Goal: Task Accomplishment & Management: Use online tool/utility

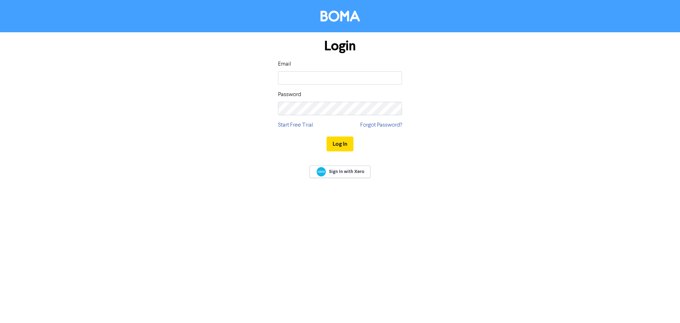
type input "[PERSON_NAME][EMAIL_ADDRESS][DOMAIN_NAME]"
click at [342, 144] on button "Log In" at bounding box center [340, 143] width 27 height 15
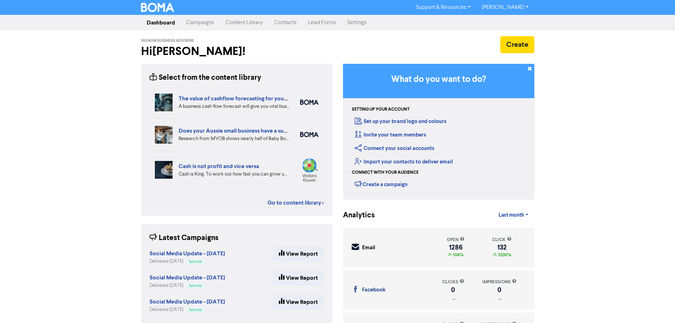
click at [258, 23] on link "Content Library" at bounding box center [244, 23] width 49 height 14
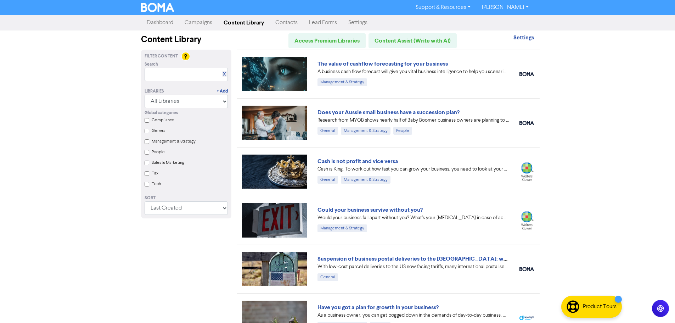
click at [196, 21] on link "Campaigns" at bounding box center [198, 23] width 39 height 14
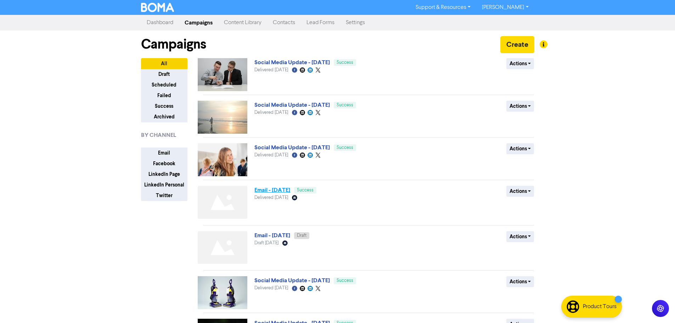
click at [286, 191] on link "Email - [DATE]" at bounding box center [272, 189] width 36 height 7
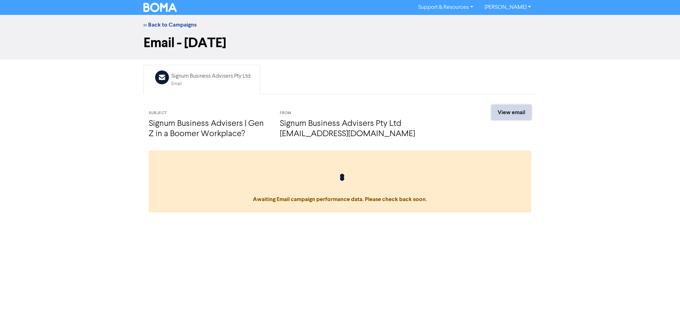
click at [511, 113] on link "View email" at bounding box center [512, 112] width 40 height 15
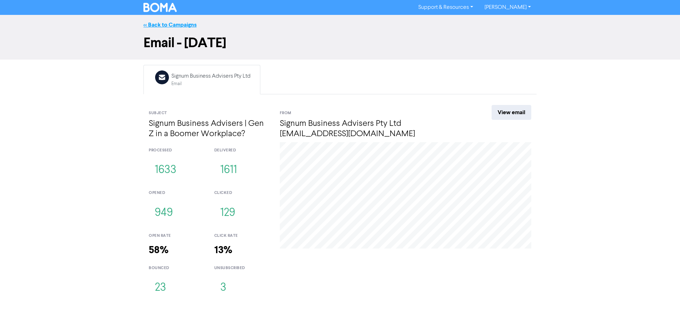
click at [157, 22] on link "<< Back to Campaigns" at bounding box center [169, 24] width 53 height 7
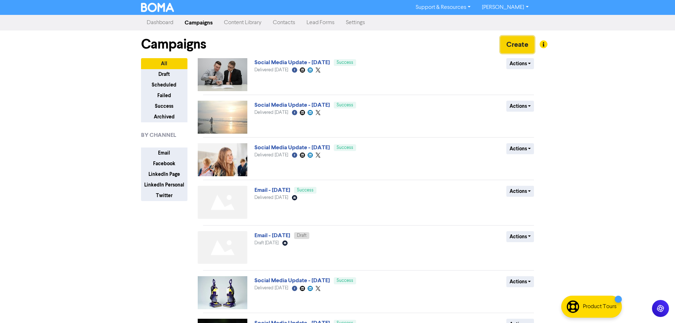
click at [514, 46] on button "Create" at bounding box center [517, 44] width 34 height 17
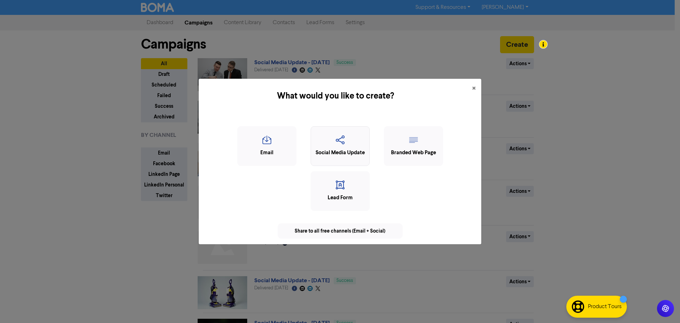
click at [357, 152] on div "Social Media Update" at bounding box center [340, 153] width 51 height 8
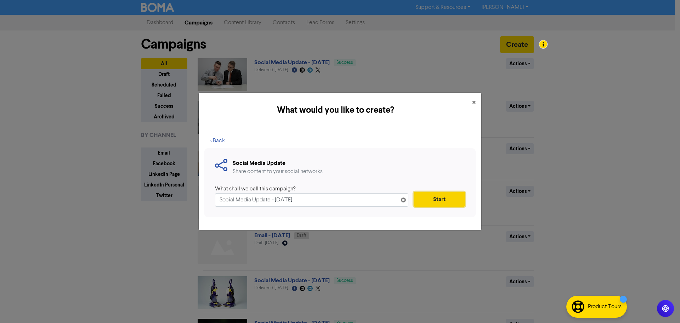
click at [438, 199] on button "Start" at bounding box center [439, 199] width 51 height 15
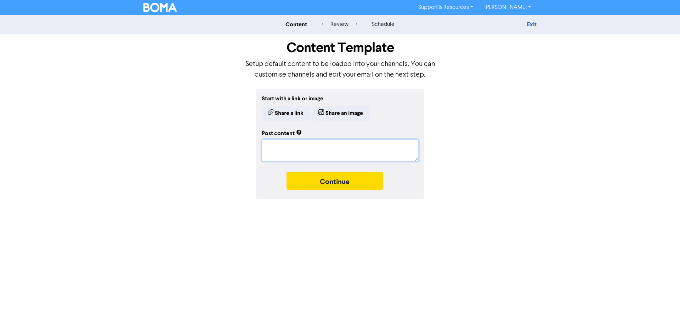
paste textarea "[URL][DOMAIN_NAME]"
type textarea "x"
type textarea "[URL][DOMAIN_NAME]"
click at [338, 182] on button "Continue" at bounding box center [335, 181] width 96 height 18
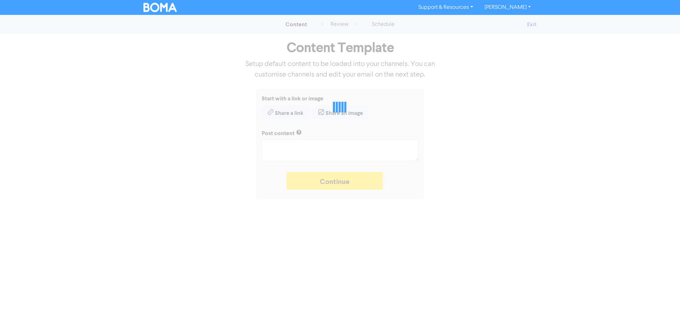
type textarea "x"
type textarea "[URL][DOMAIN_NAME]"
type textarea "x"
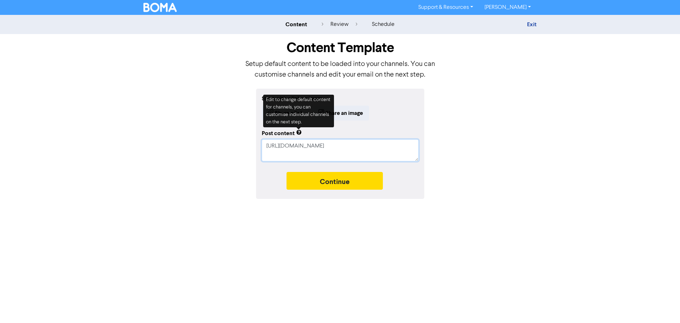
drag, startPoint x: 328, startPoint y: 153, endPoint x: 237, endPoint y: 128, distance: 94.5
click at [240, 131] on div "Start with a link or image Share a link Share an image Post content [URL][DOMAI…" at bounding box center [340, 144] width 404 height 110
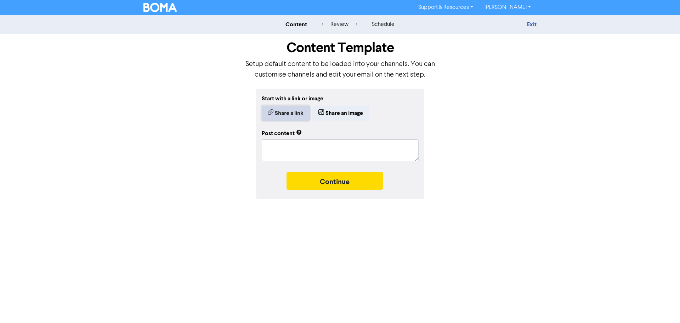
click at [289, 113] on button "Share a link" at bounding box center [286, 113] width 48 height 15
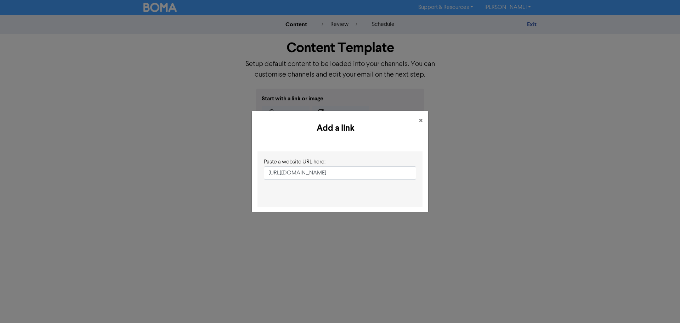
scroll to position [0, 61]
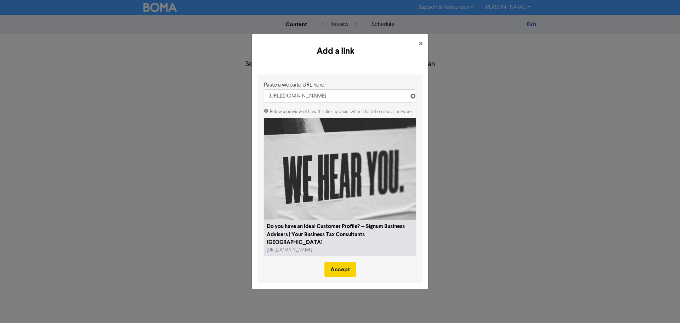
type input "[URL][DOMAIN_NAME]"
click at [345, 267] on button "Accept" at bounding box center [341, 269] width 32 height 15
type textarea "x"
type textarea "Knowing your customers inside out is one of the major keys to making your busin…"
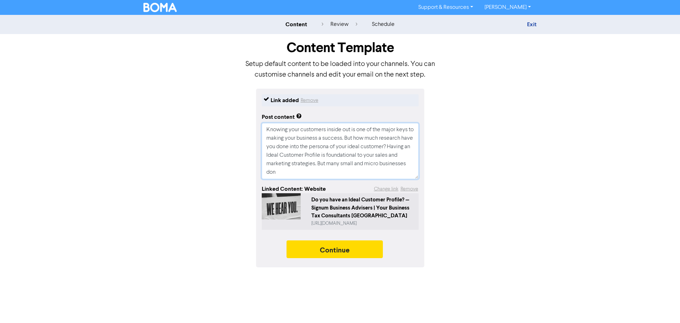
drag, startPoint x: 320, startPoint y: 173, endPoint x: 258, endPoint y: 114, distance: 85.2
click at [258, 114] on div "Link added Remove Post content Knowing your customers inside out is one of the …" at bounding box center [340, 178] width 168 height 179
paste textarea "Do you have an Ideal Customer Profile (ICP)? We’ve got advice on five key eleme…"
type textarea "x"
drag, startPoint x: 403, startPoint y: 166, endPoint x: 250, endPoint y: 109, distance: 163.2
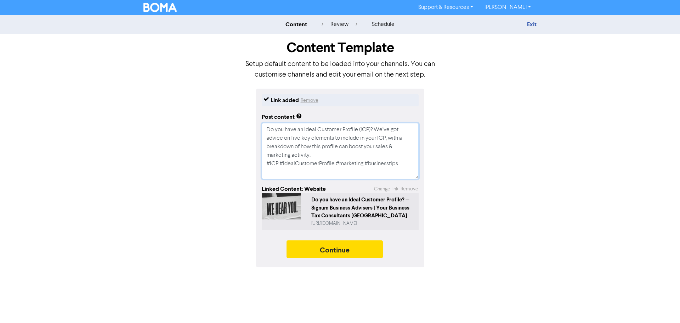
click at [250, 109] on div "Link added Remove Post content Do you have an Ideal Customer Profile (ICP)? We’…" at bounding box center [340, 178] width 404 height 179
type textarea "Do you have an Ideal Customer Profile (ICP)? We’ve got advice on five key eleme…"
click at [348, 251] on button "Continue" at bounding box center [335, 249] width 96 height 18
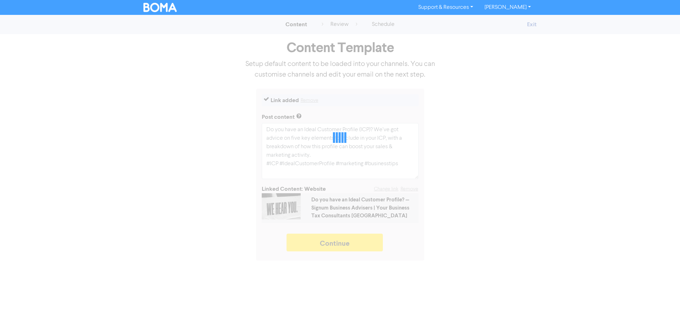
type textarea "x"
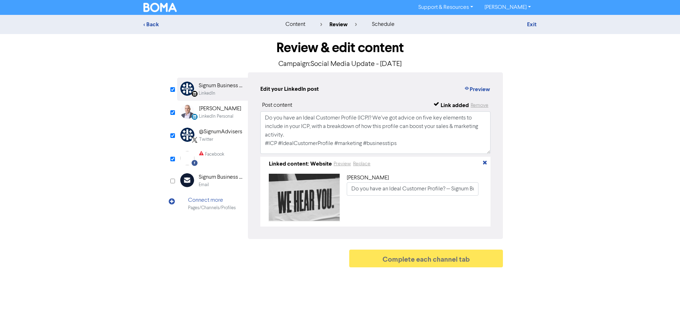
click at [224, 115] on div "LinkedIn Personal" at bounding box center [216, 116] width 34 height 7
click at [217, 136] on div "@SignumAdvisers" at bounding box center [220, 132] width 43 height 9
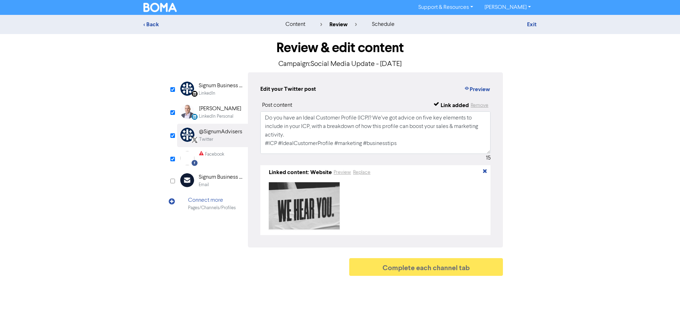
click at [214, 157] on div "Facebook" at bounding box center [214, 154] width 19 height 7
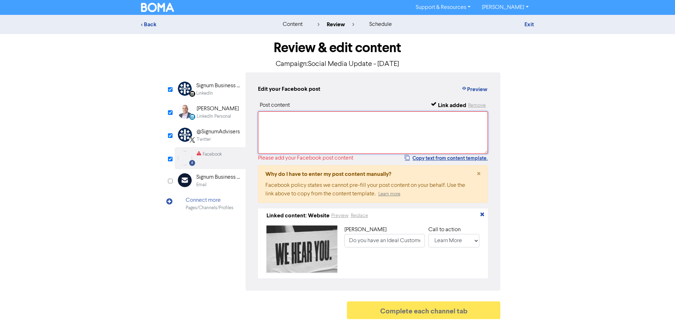
paste textarea "Do you have an Ideal Customer Profile (ICP)? We’ve got advice on five key eleme…"
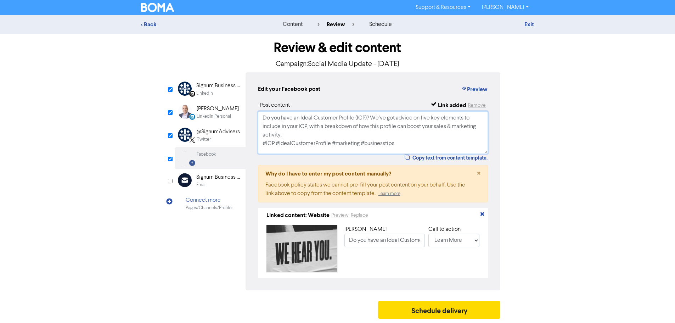
type textarea "Do you have an Ideal Customer Profile (ICP)? We’ve got advice on five key eleme…"
click at [224, 109] on div "[PERSON_NAME]" at bounding box center [218, 109] width 42 height 9
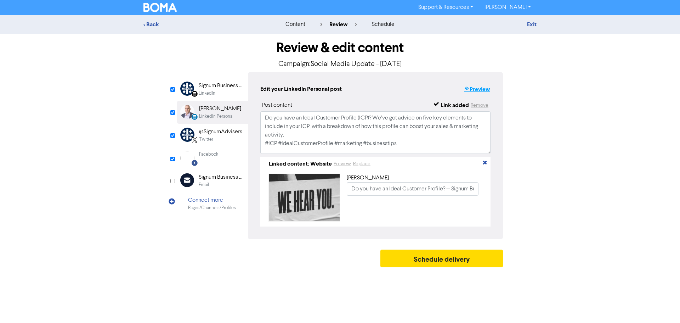
click at [481, 88] on button "Preview" at bounding box center [477, 89] width 27 height 9
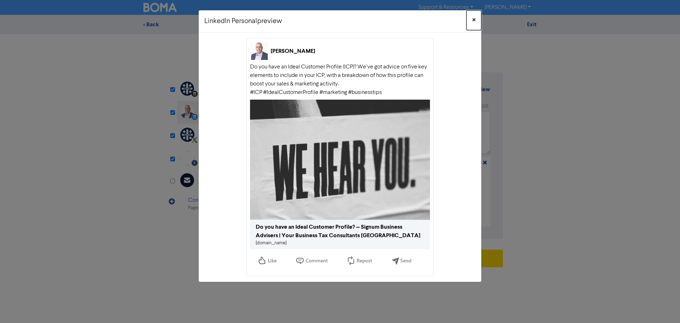
click at [475, 20] on span "×" at bounding box center [474, 20] width 4 height 11
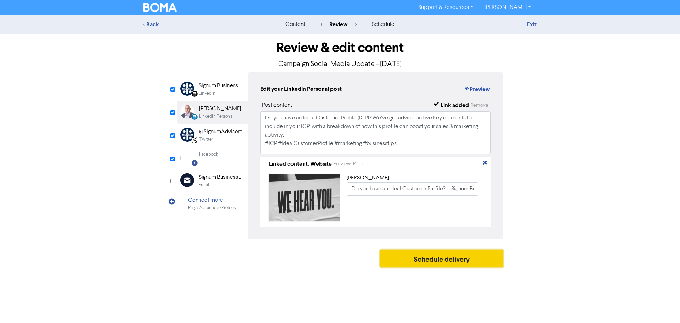
click at [428, 265] on button "Schedule delivery" at bounding box center [442, 258] width 123 height 18
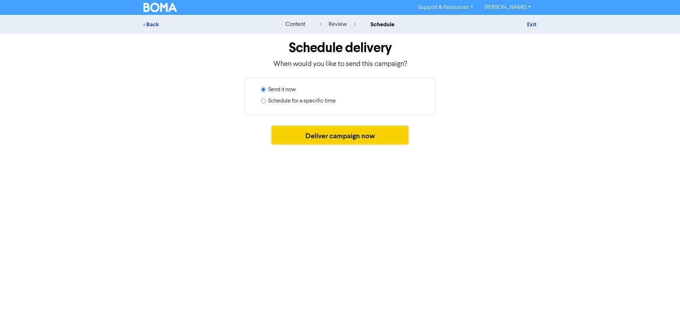
click at [323, 135] on button "Deliver campaign now" at bounding box center [340, 135] width 136 height 18
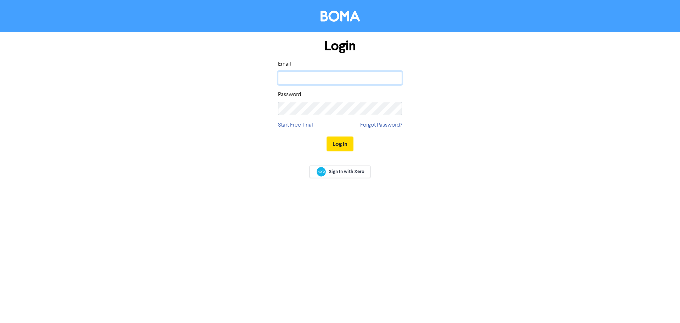
click at [328, 80] on input "email" at bounding box center [340, 77] width 124 height 13
type input "[PERSON_NAME][EMAIL_ADDRESS][DOMAIN_NAME]"
click at [339, 141] on button "Log In" at bounding box center [340, 143] width 27 height 15
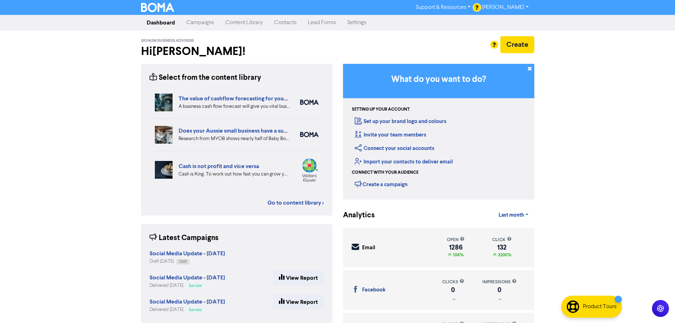
click at [257, 24] on link "Content Library" at bounding box center [244, 23] width 49 height 14
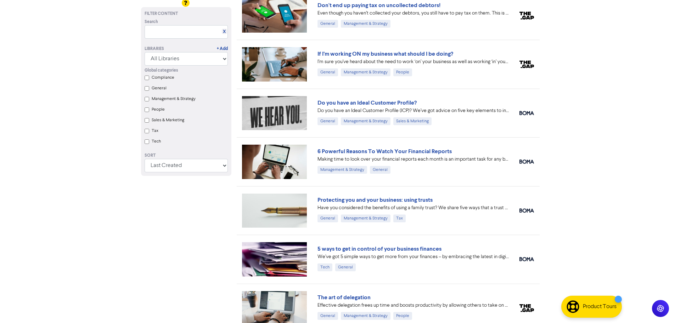
scroll to position [1090, 0]
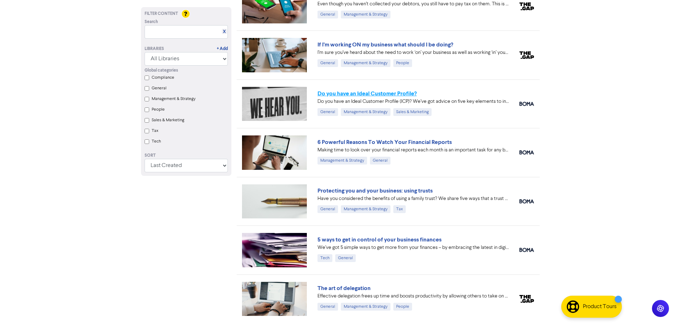
click at [362, 94] on link "Do you have an Ideal Customer Profile?" at bounding box center [366, 93] width 99 height 7
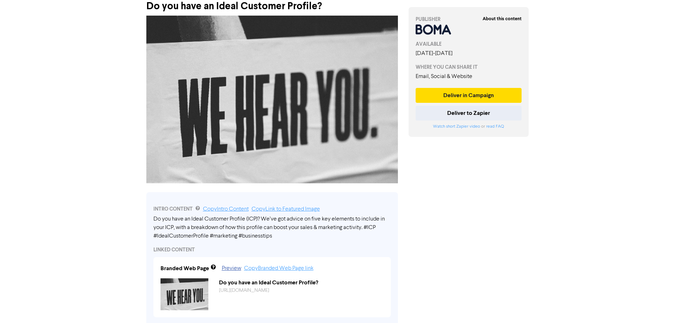
scroll to position [106, 0]
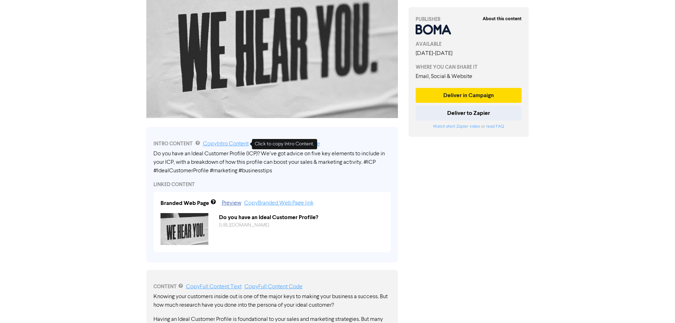
click at [232, 145] on link "Copy Intro Content" at bounding box center [226, 144] width 46 height 6
